Goal: Task Accomplishment & Management: Use online tool/utility

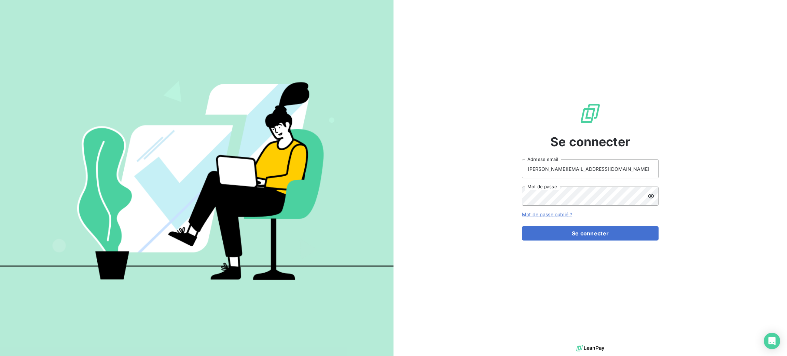
click at [554, 225] on form "e.barthelemy@salviadeveloppement.com Adresse email Mot de passe Mot de passe ou…" at bounding box center [590, 199] width 137 height 81
click at [557, 229] on button "Se connecter" at bounding box center [590, 233] width 137 height 14
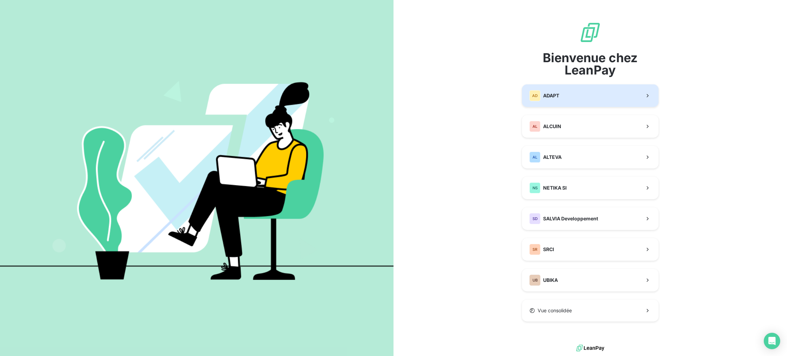
click at [555, 101] on div "AD ADAPT" at bounding box center [545, 95] width 30 height 11
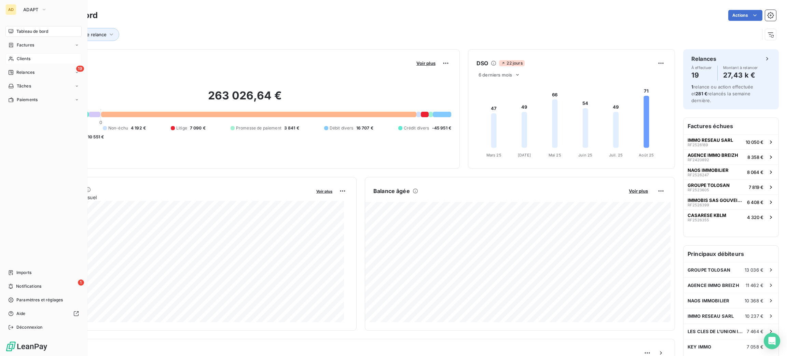
click at [27, 56] on span "Clients" at bounding box center [24, 59] width 14 height 6
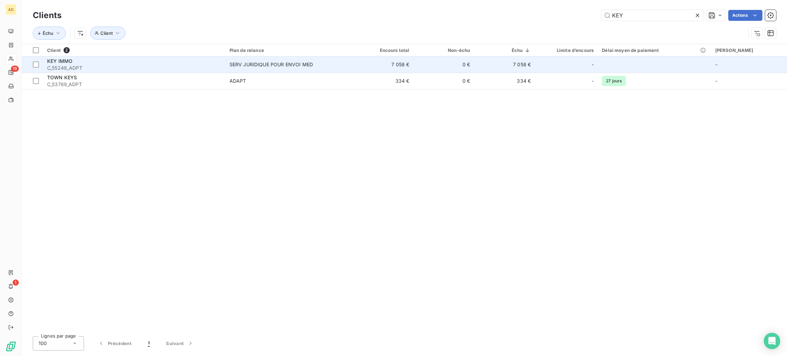
type input "KEY"
click at [307, 65] on div "SERV JURIDIQUE POUR ENVOI MED" at bounding box center [271, 64] width 83 height 7
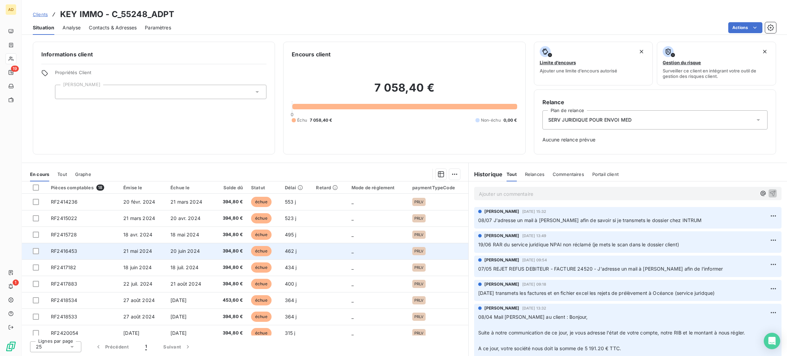
scroll to position [153, 0]
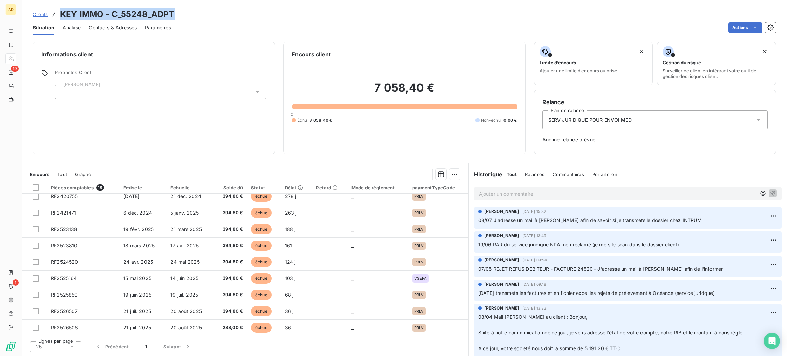
drag, startPoint x: 175, startPoint y: 14, endPoint x: 61, endPoint y: 5, distance: 113.8
click at [61, 5] on div "Clients KEY IMMO - C_55248_ADPT Situation Analyse Contacts & Adresses Paramètre…" at bounding box center [404, 17] width 765 height 35
copy h3 "KEY IMMO - C_55248_ADPT"
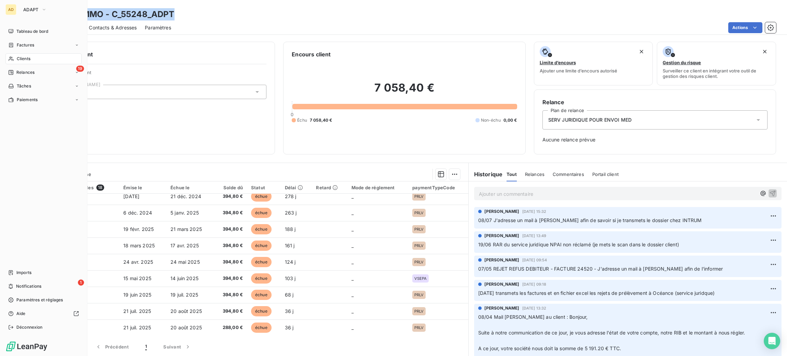
click at [22, 61] on span "Clients" at bounding box center [24, 59] width 14 height 6
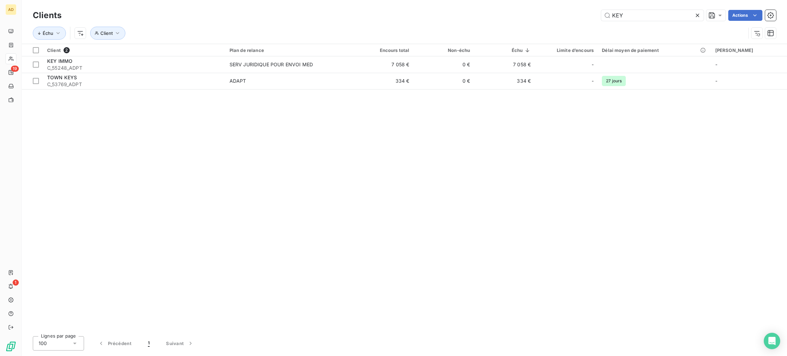
drag, startPoint x: 642, startPoint y: 20, endPoint x: 583, endPoint y: 18, distance: 59.2
click at [587, 17] on div "KEY Actions" at bounding box center [423, 15] width 707 height 11
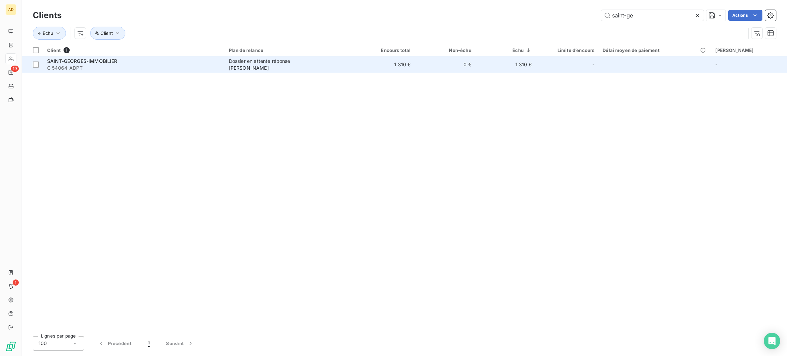
type input "saint-ge"
click at [347, 70] on td "Dossier en attente réponse Christelle" at bounding box center [290, 64] width 130 height 16
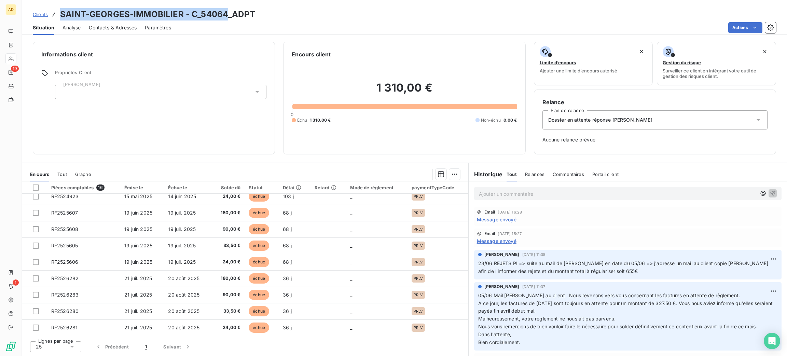
drag, startPoint x: 228, startPoint y: 14, endPoint x: 59, endPoint y: 13, distance: 169.2
click at [60, 13] on h3 "SAINT-GEORGES-IMMOBILIER - C_54064_ADPT" at bounding box center [157, 14] width 195 height 12
copy h3 "SAINT-GEORGES-IMMOBILIER - C_54064"
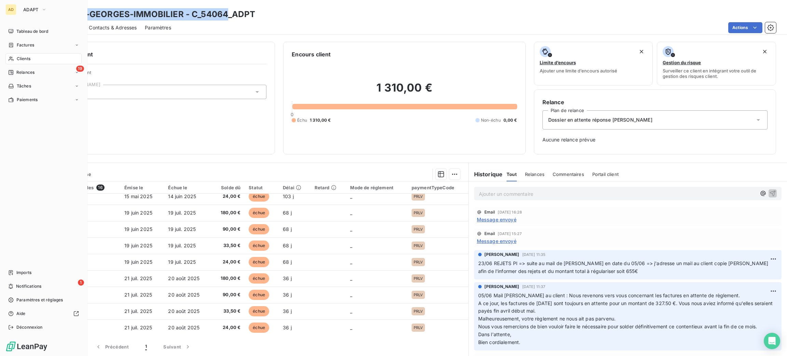
click at [15, 59] on div "Clients" at bounding box center [43, 58] width 76 height 11
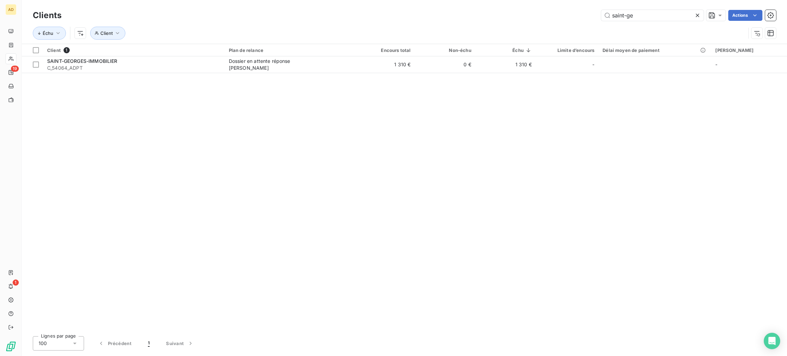
drag, startPoint x: 637, startPoint y: 15, endPoint x: 559, endPoint y: 7, distance: 78.7
click at [559, 7] on div "Clients saint-ge Actions Échu Client" at bounding box center [404, 22] width 765 height 44
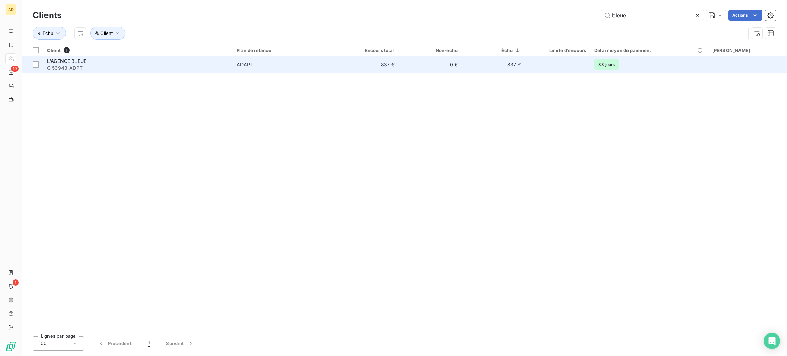
type input "bleue"
click at [385, 65] on td "837 €" at bounding box center [367, 64] width 63 height 16
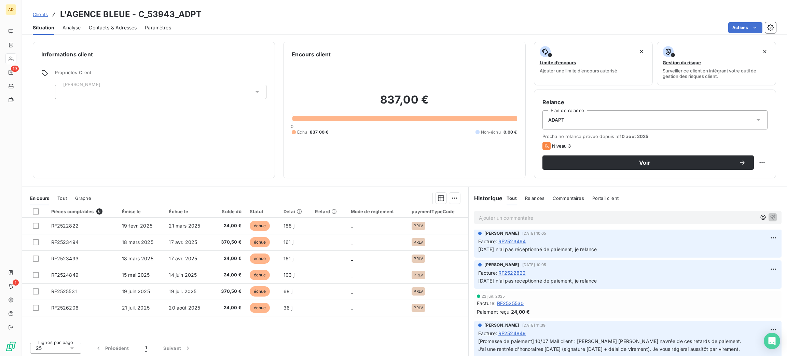
scroll to position [103, 0]
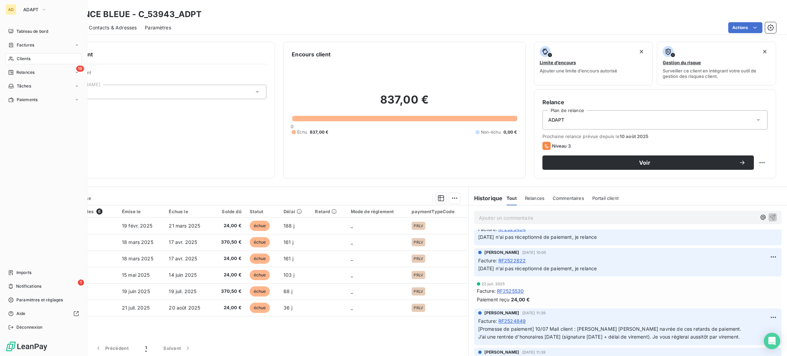
drag, startPoint x: 19, startPoint y: 55, endPoint x: 28, endPoint y: 55, distance: 9.2
click at [17, 58] on span "Clients" at bounding box center [24, 59] width 14 height 6
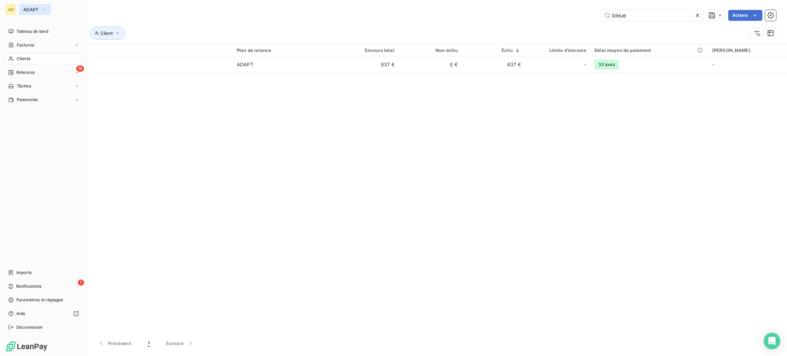
click at [29, 5] on button "ADAPT" at bounding box center [35, 9] width 32 height 11
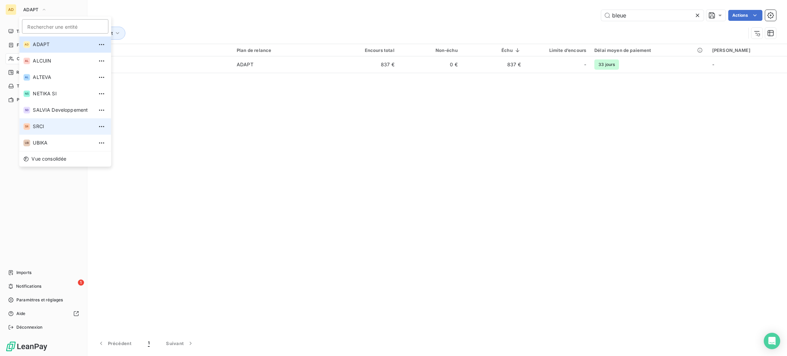
click at [55, 127] on span "SRCI" at bounding box center [63, 126] width 60 height 7
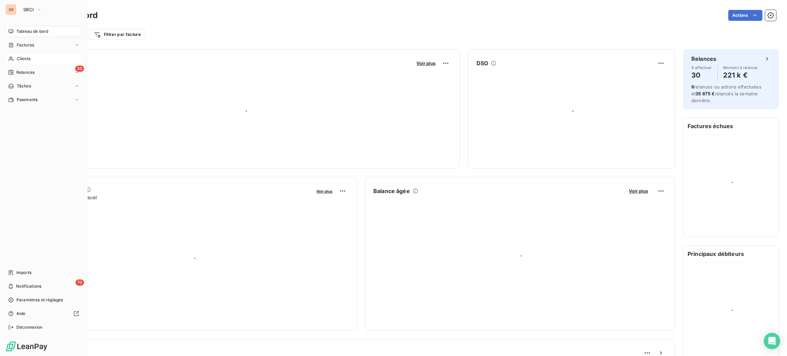
click at [17, 54] on div "Clients" at bounding box center [43, 58] width 76 height 11
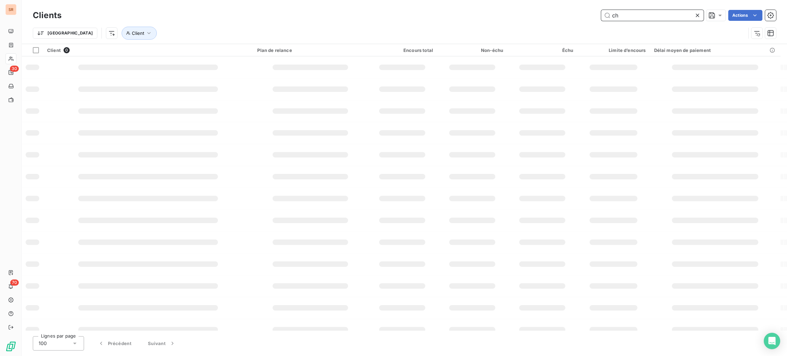
type input "c"
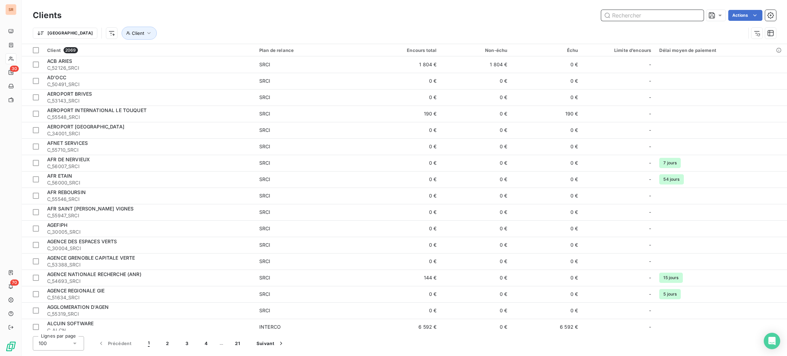
click at [630, 15] on input "text" at bounding box center [652, 15] width 103 height 11
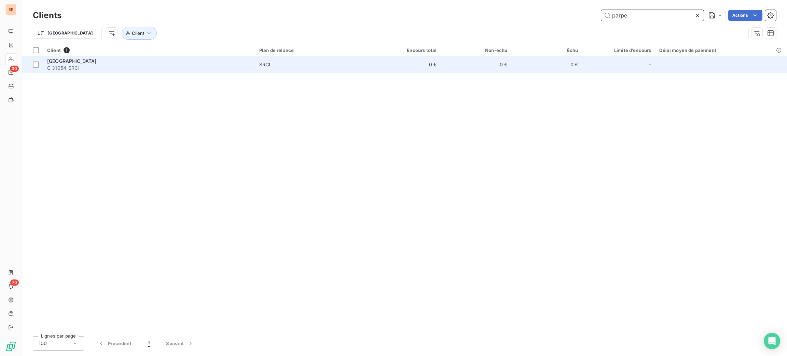
type input "parpe"
click at [298, 69] on td "SRCI" at bounding box center [312, 64] width 115 height 16
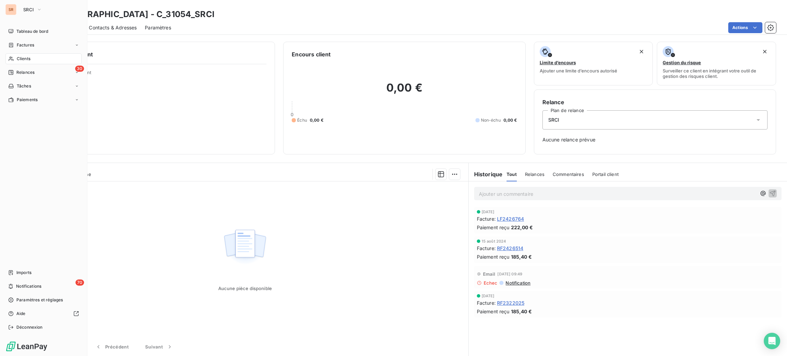
click at [22, 56] on span "Clients" at bounding box center [24, 59] width 14 height 6
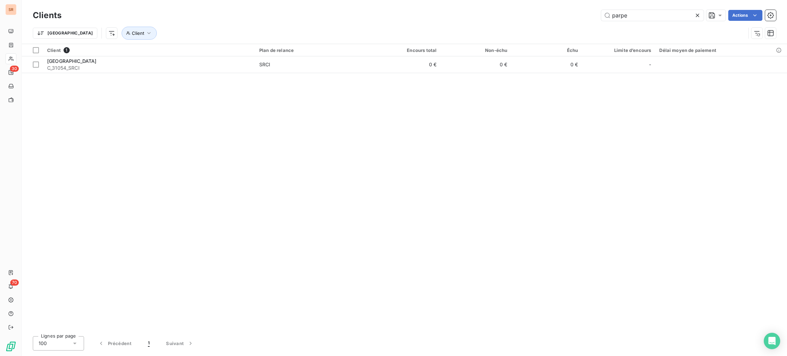
drag, startPoint x: 637, startPoint y: 18, endPoint x: 591, endPoint y: 21, distance: 45.6
click at [591, 21] on div "Clients parpe Actions" at bounding box center [405, 15] width 744 height 14
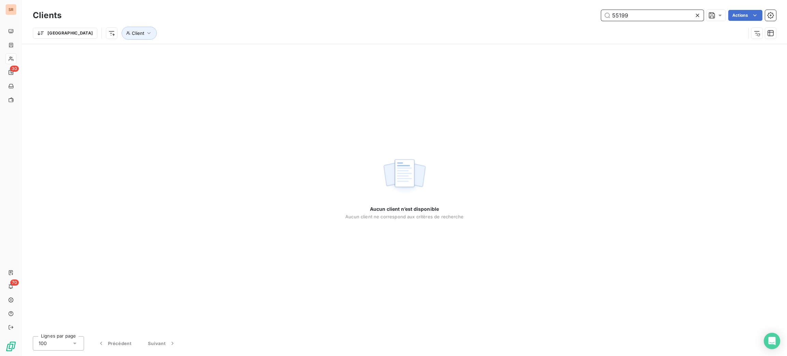
drag, startPoint x: 630, startPoint y: 13, endPoint x: 585, endPoint y: 13, distance: 45.4
click at [585, 13] on div "55199 Actions" at bounding box center [423, 15] width 707 height 11
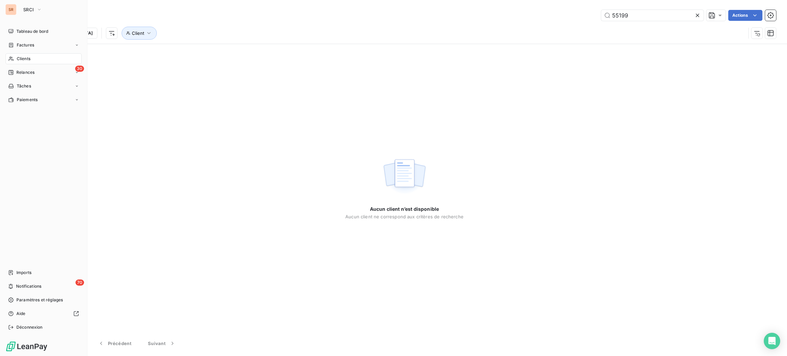
click at [13, 57] on icon at bounding box center [11, 58] width 6 height 5
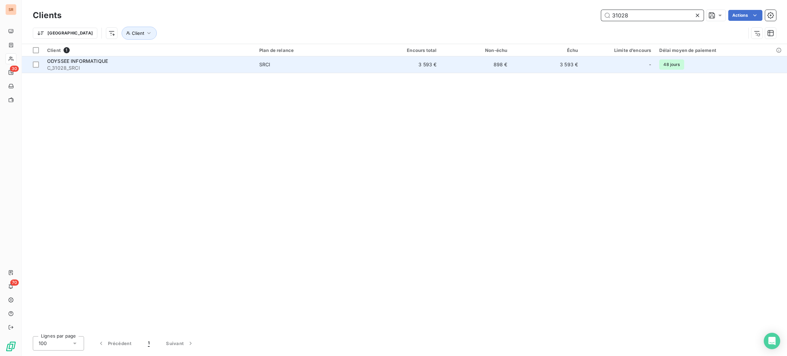
type input "31028"
click at [126, 66] on span "C_31028_SRCI" at bounding box center [149, 68] width 204 height 7
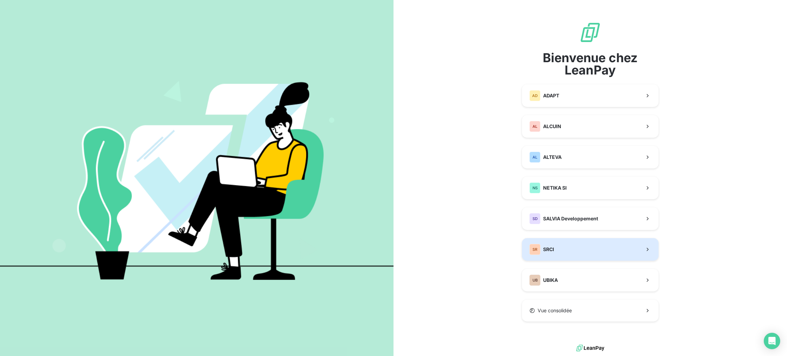
click at [557, 249] on button "SR SRCI" at bounding box center [590, 249] width 137 height 23
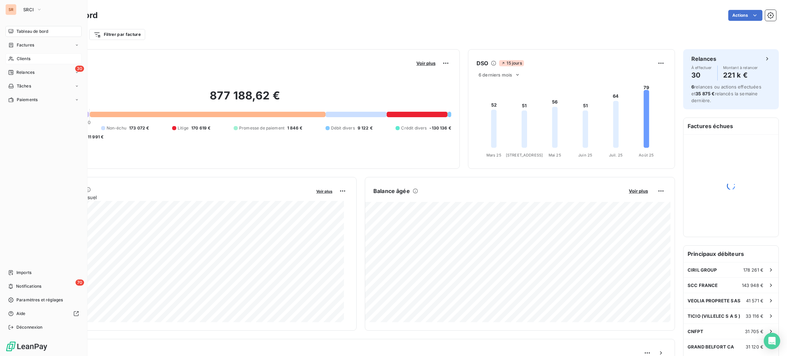
click at [20, 57] on span "Clients" at bounding box center [24, 59] width 14 height 6
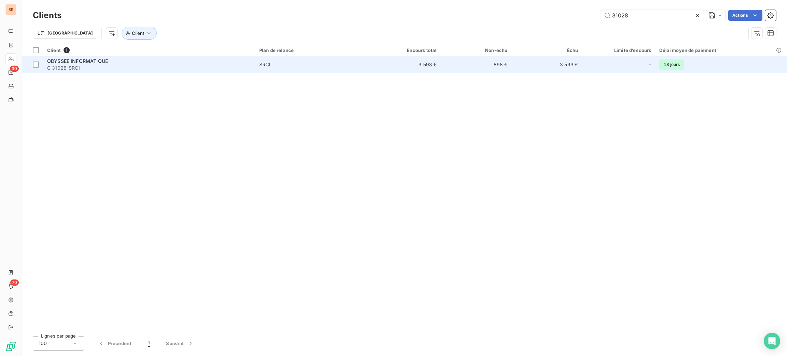
type input "31028"
click at [378, 68] on td "3 593 €" at bounding box center [405, 64] width 71 height 16
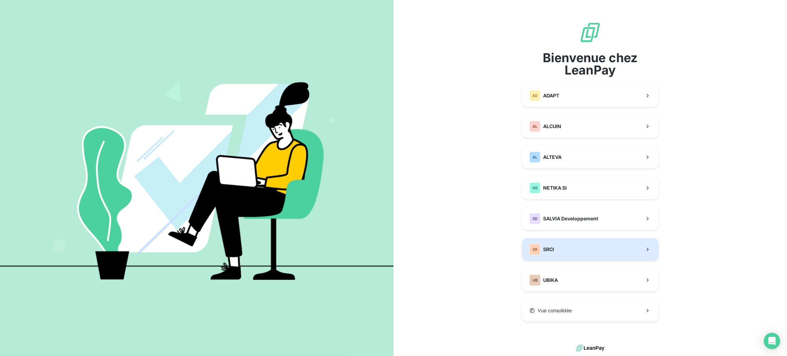
click at [562, 250] on button "SR SRCI" at bounding box center [590, 249] width 137 height 23
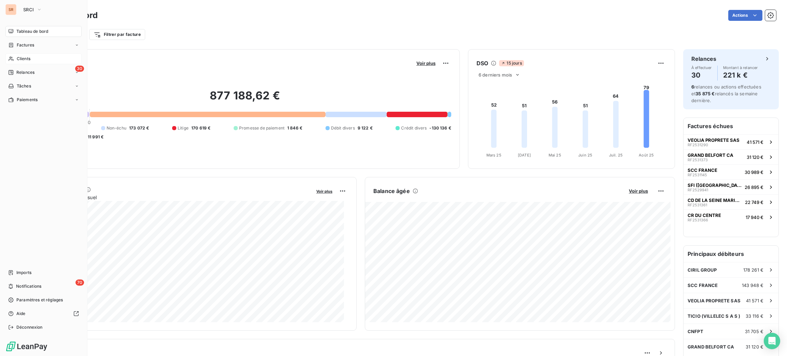
click at [23, 55] on div "Clients" at bounding box center [43, 58] width 76 height 11
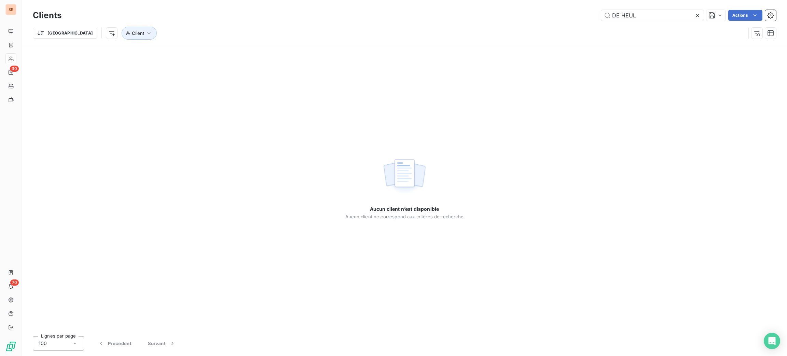
type input "DE HEUL"
drag, startPoint x: 644, startPoint y: 16, endPoint x: 566, endPoint y: 18, distance: 78.6
click at [567, 17] on div "DE HEUL Actions" at bounding box center [423, 15] width 707 height 11
drag, startPoint x: 645, startPoint y: 18, endPoint x: 597, endPoint y: 17, distance: 47.9
click at [597, 17] on div "31324 Actions" at bounding box center [423, 15] width 707 height 11
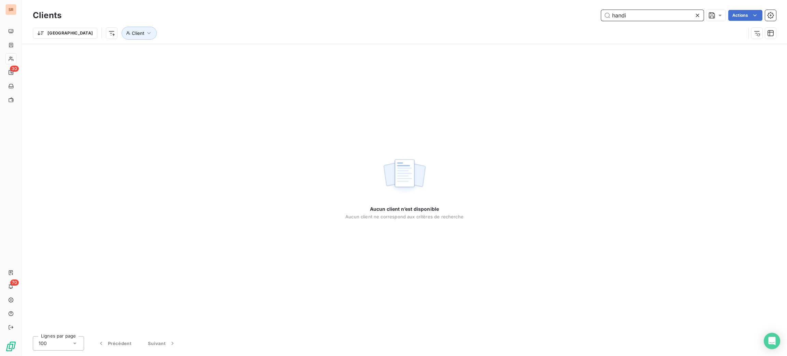
drag, startPoint x: 632, startPoint y: 20, endPoint x: 573, endPoint y: 19, distance: 58.8
click at [574, 19] on div "handi Actions" at bounding box center [423, 15] width 707 height 11
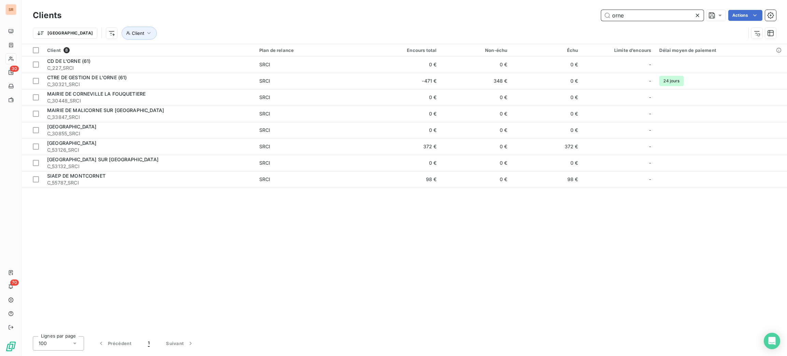
drag, startPoint x: 639, startPoint y: 11, endPoint x: 555, endPoint y: 11, distance: 84.4
click at [565, 12] on div "orne Actions" at bounding box center [423, 15] width 707 height 11
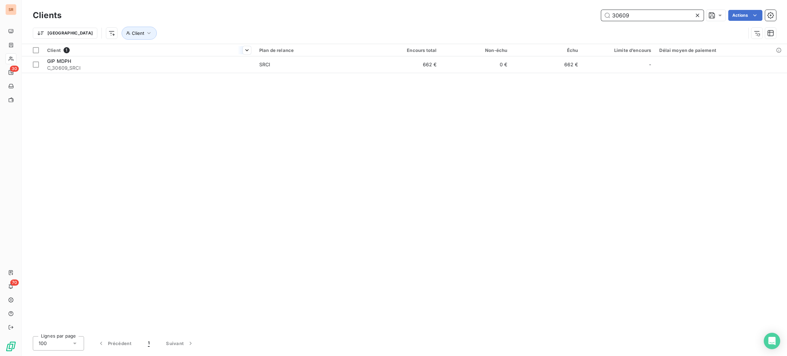
type input "30609"
click at [222, 53] on th "Client 1" at bounding box center [149, 50] width 212 height 12
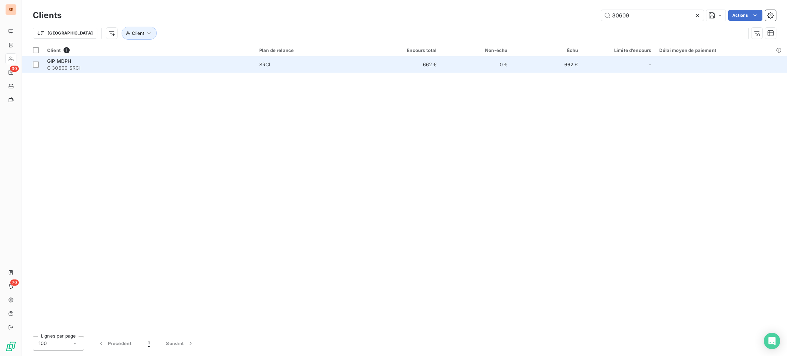
click at [225, 62] on div "GIP MDPH" at bounding box center [149, 61] width 204 height 7
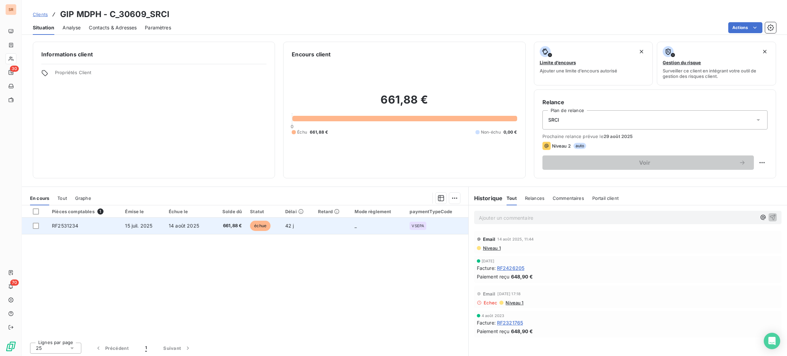
click at [171, 230] on td "14 août 2025" at bounding box center [188, 226] width 47 height 16
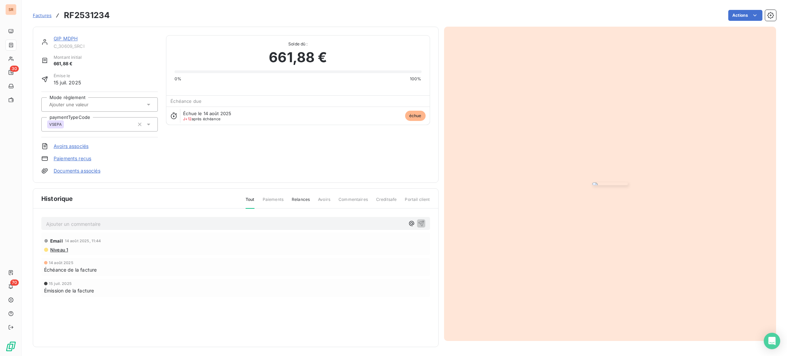
click at [593, 182] on img "button" at bounding box center [611, 183] width 36 height 3
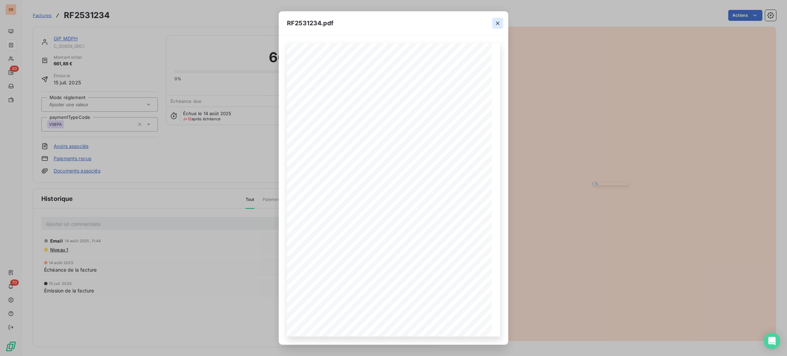
click at [498, 24] on icon "button" at bounding box center [497, 23] width 7 height 7
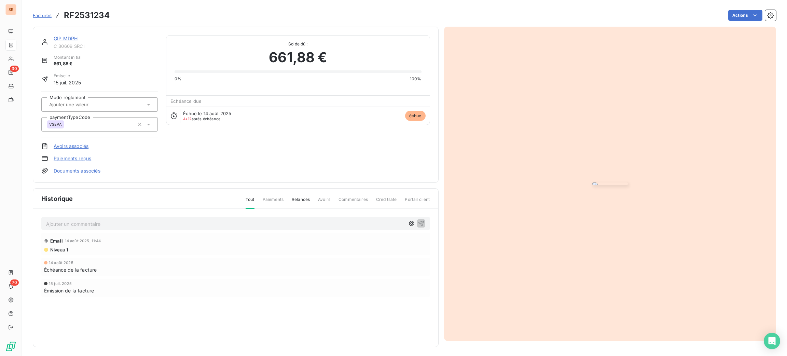
click at [65, 38] on link "GIP MDPH" at bounding box center [66, 39] width 24 height 6
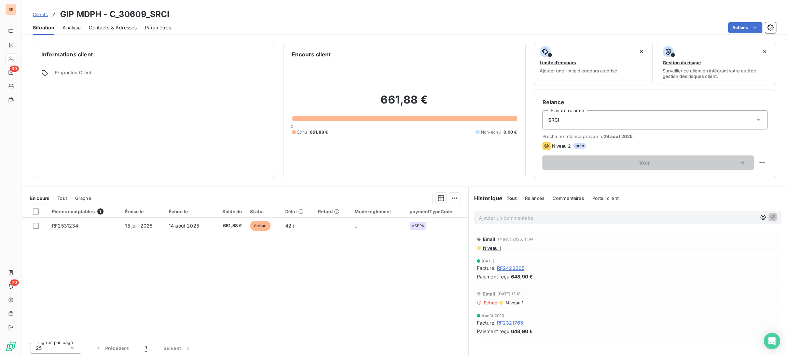
click at [112, 23] on div "Contacts & Adresses" at bounding box center [113, 28] width 48 height 14
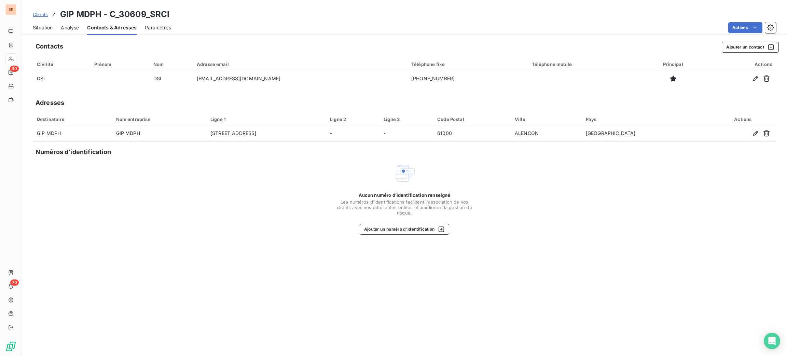
click at [40, 25] on span "Situation" at bounding box center [43, 27] width 20 height 7
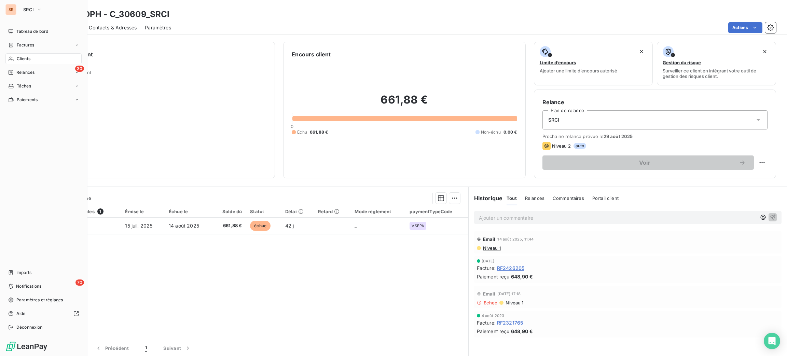
drag, startPoint x: 16, startPoint y: 54, endPoint x: 82, endPoint y: 51, distance: 66.4
click at [17, 55] on div "Clients" at bounding box center [43, 58] width 76 height 11
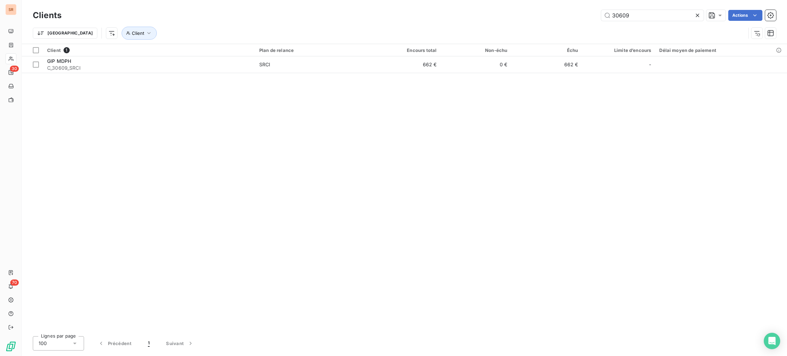
drag, startPoint x: 650, startPoint y: 14, endPoint x: 526, endPoint y: 5, distance: 124.4
click at [529, 5] on div "Clients 30609 Actions Trier Client" at bounding box center [404, 22] width 765 height 44
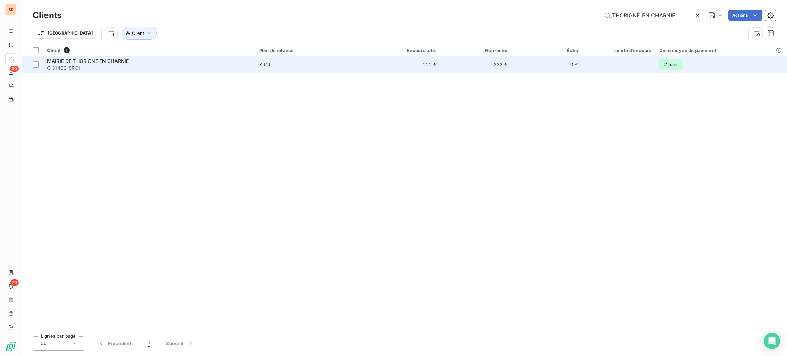
type input "THORIGNE EN CHARNIE"
click at [341, 62] on span "SRCI" at bounding box center [312, 64] width 107 height 7
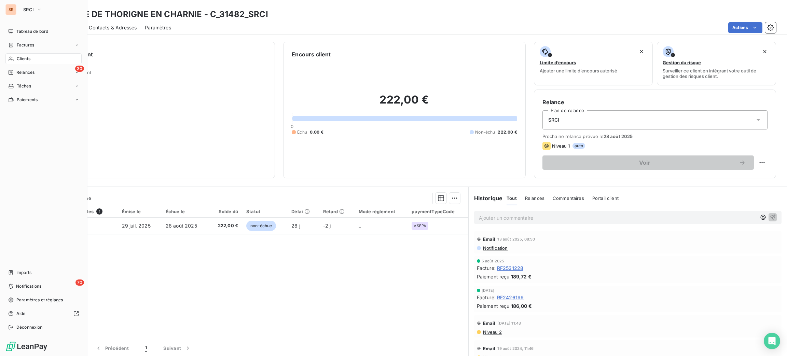
click at [19, 58] on span "Clients" at bounding box center [24, 59] width 14 height 6
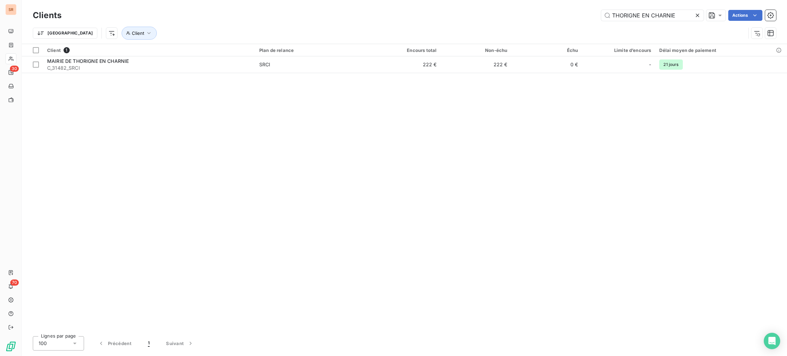
drag, startPoint x: 680, startPoint y: 12, endPoint x: 563, endPoint y: 8, distance: 116.9
click at [563, 8] on div "Clients THORIGNE EN CHARNIE Actions" at bounding box center [405, 15] width 744 height 14
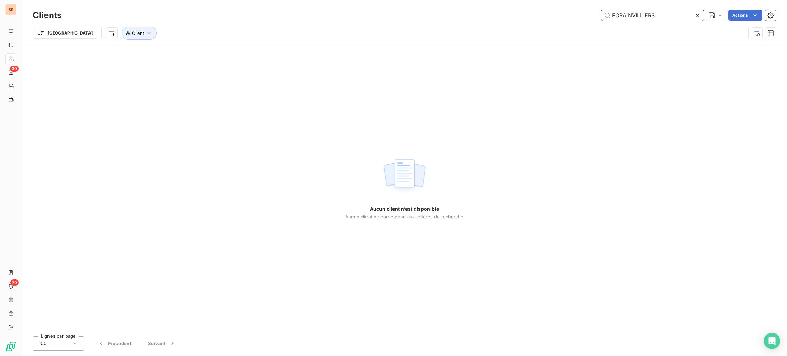
drag, startPoint x: 672, startPoint y: 17, endPoint x: 565, endPoint y: 5, distance: 108.0
click at [569, 5] on div "Clients FORAINVILLIERS Actions Trier Client" at bounding box center [404, 22] width 765 height 44
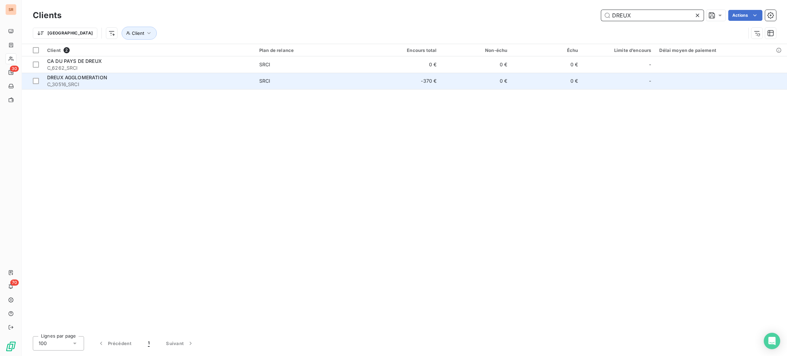
type input "DREUX"
click at [279, 79] on span "SRCI" at bounding box center [312, 81] width 107 height 7
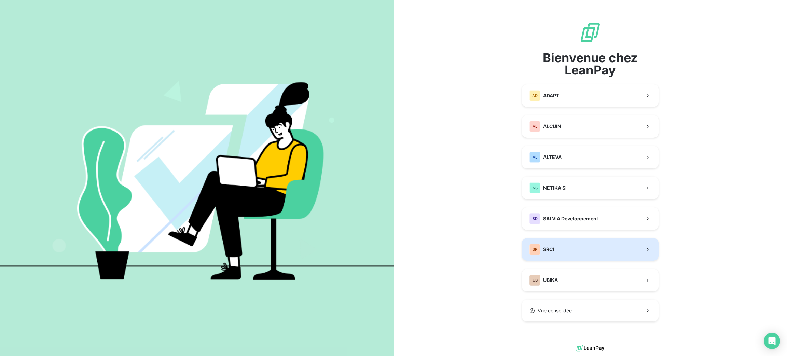
click at [570, 249] on button "SR SRCI" at bounding box center [590, 249] width 137 height 23
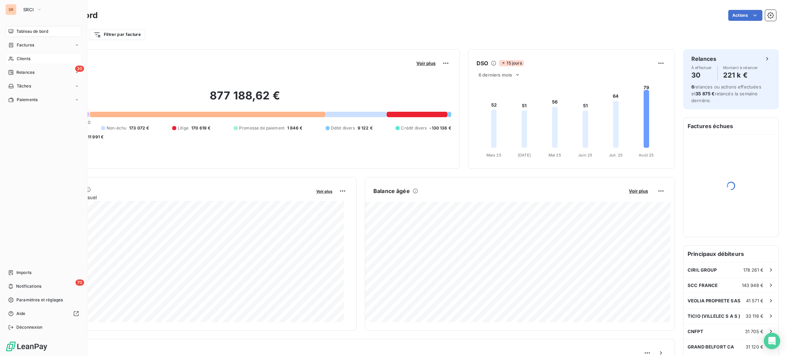
drag, startPoint x: 21, startPoint y: 62, endPoint x: 16, endPoint y: 58, distance: 5.7
click at [17, 58] on span "Clients" at bounding box center [24, 59] width 14 height 6
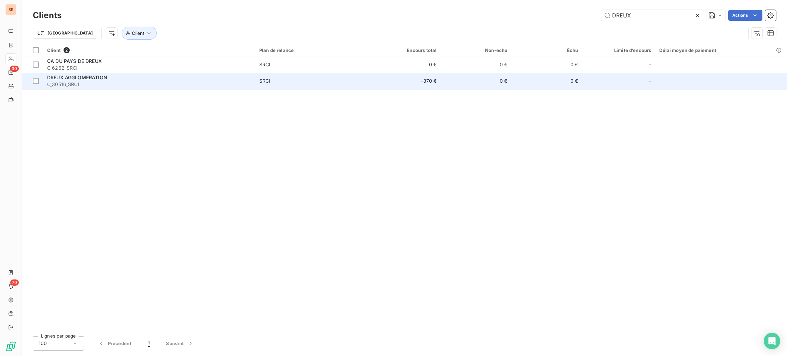
type input "DREUX"
click at [440, 84] on td "-370 €" at bounding box center [405, 81] width 71 height 16
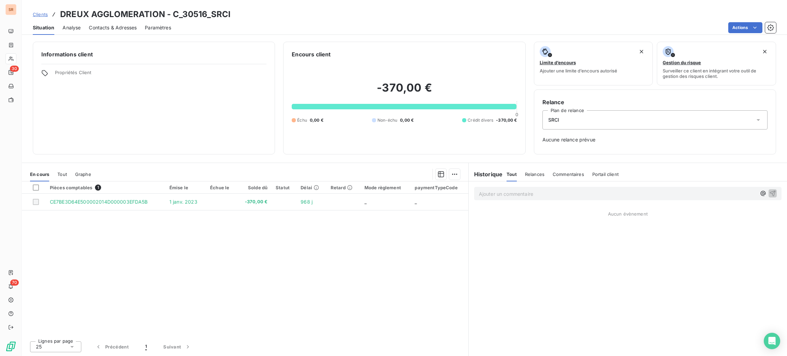
click at [118, 30] on span "Contacts & Adresses" at bounding box center [113, 27] width 48 height 7
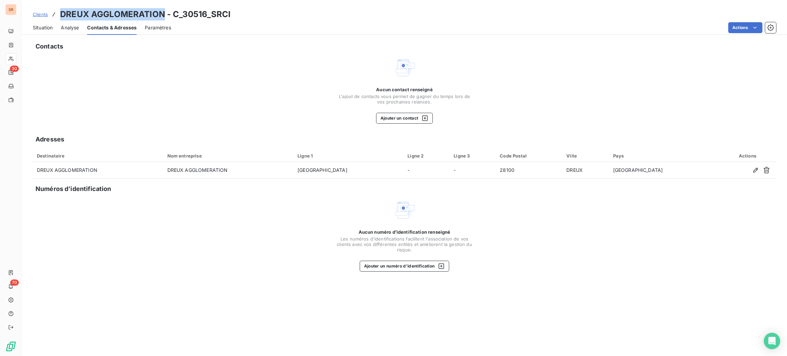
drag, startPoint x: 164, startPoint y: 12, endPoint x: 67, endPoint y: 12, distance: 97.0
click at [60, 12] on h3 "DREUX AGGLOMERATION - C_30516_SRCI" at bounding box center [145, 14] width 171 height 12
copy h3 "DREUX AGGLOMERATION"
click at [41, 29] on span "Situation" at bounding box center [43, 27] width 20 height 7
